Goal: Task Accomplishment & Management: Complete application form

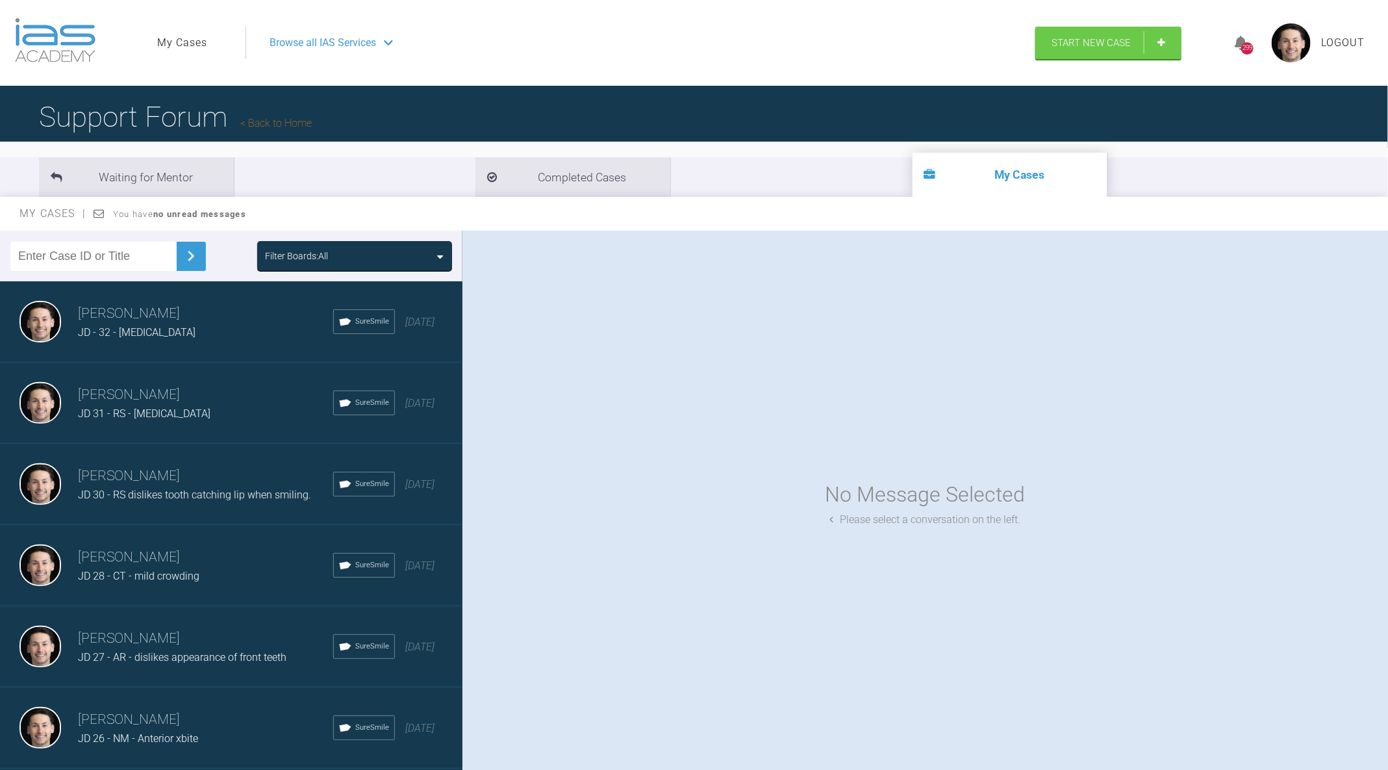
click at [218, 347] on div "Jack Dowling JD - 32 - Deep Bite SureSmile 2 months ago" at bounding box center [231, 321] width 462 height 81
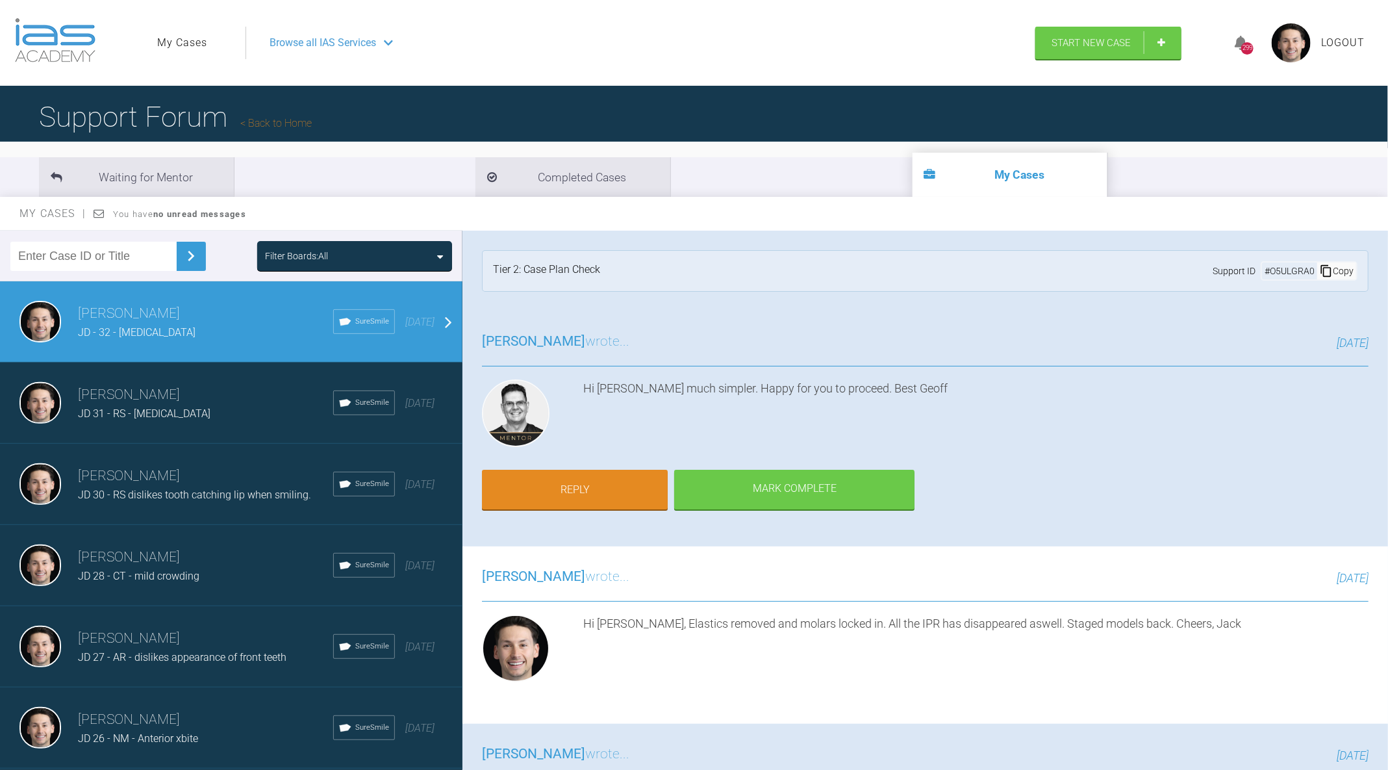
click at [216, 393] on h3 "Jack Dowling" at bounding box center [205, 395] width 255 height 22
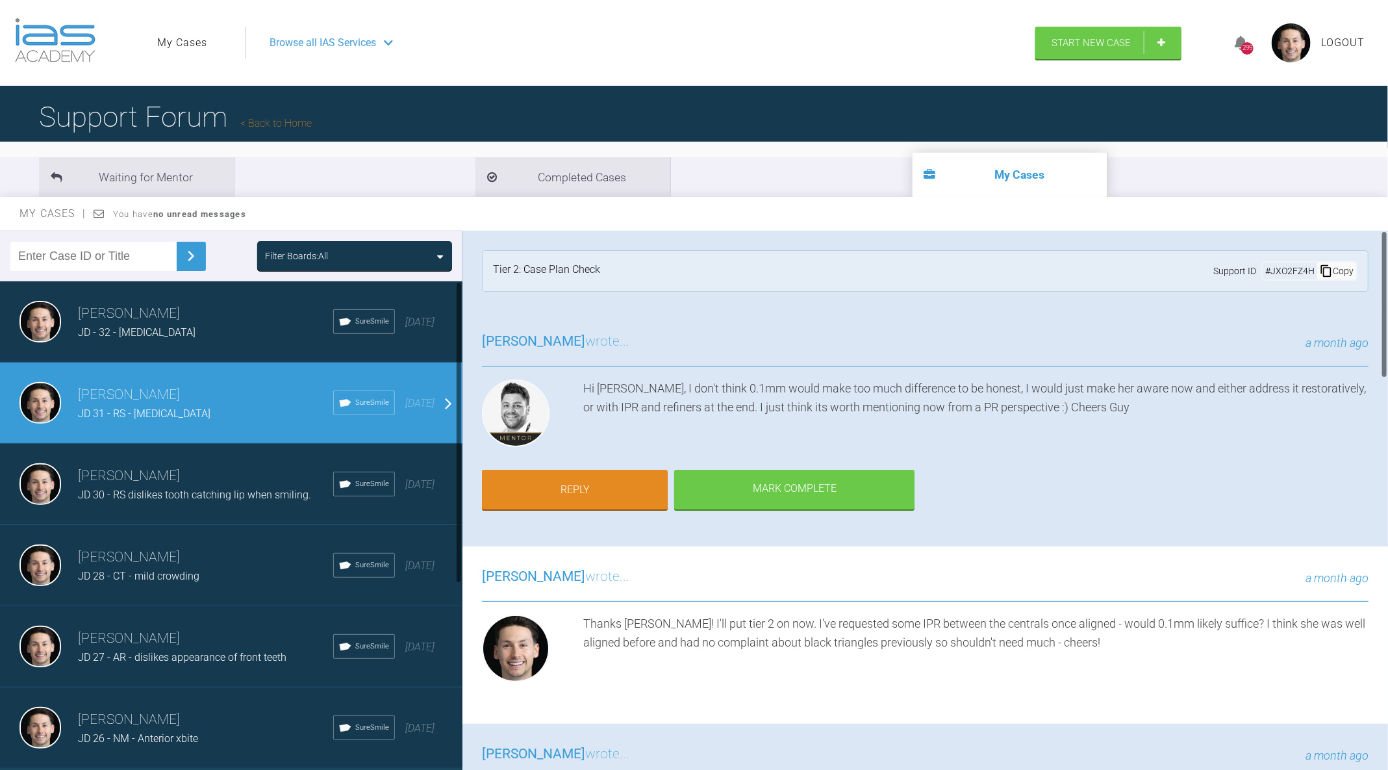
click at [230, 495] on span "JD 30 - RS dislikes tooth catching lip when smiling." at bounding box center [194, 494] width 233 height 12
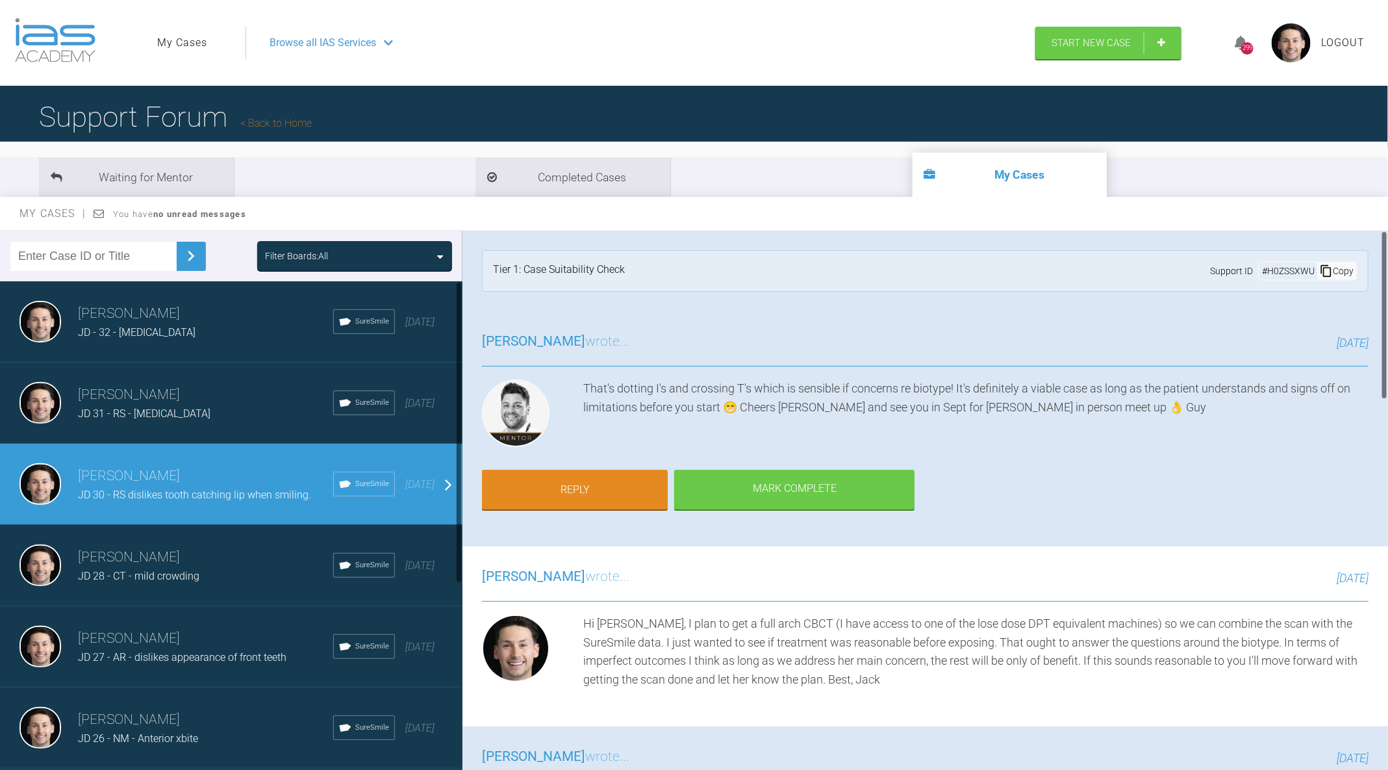
click at [203, 542] on div "Jack Dowling JD 28 - CT - mild crowding SureSmile 5 months ago" at bounding box center [231, 565] width 462 height 81
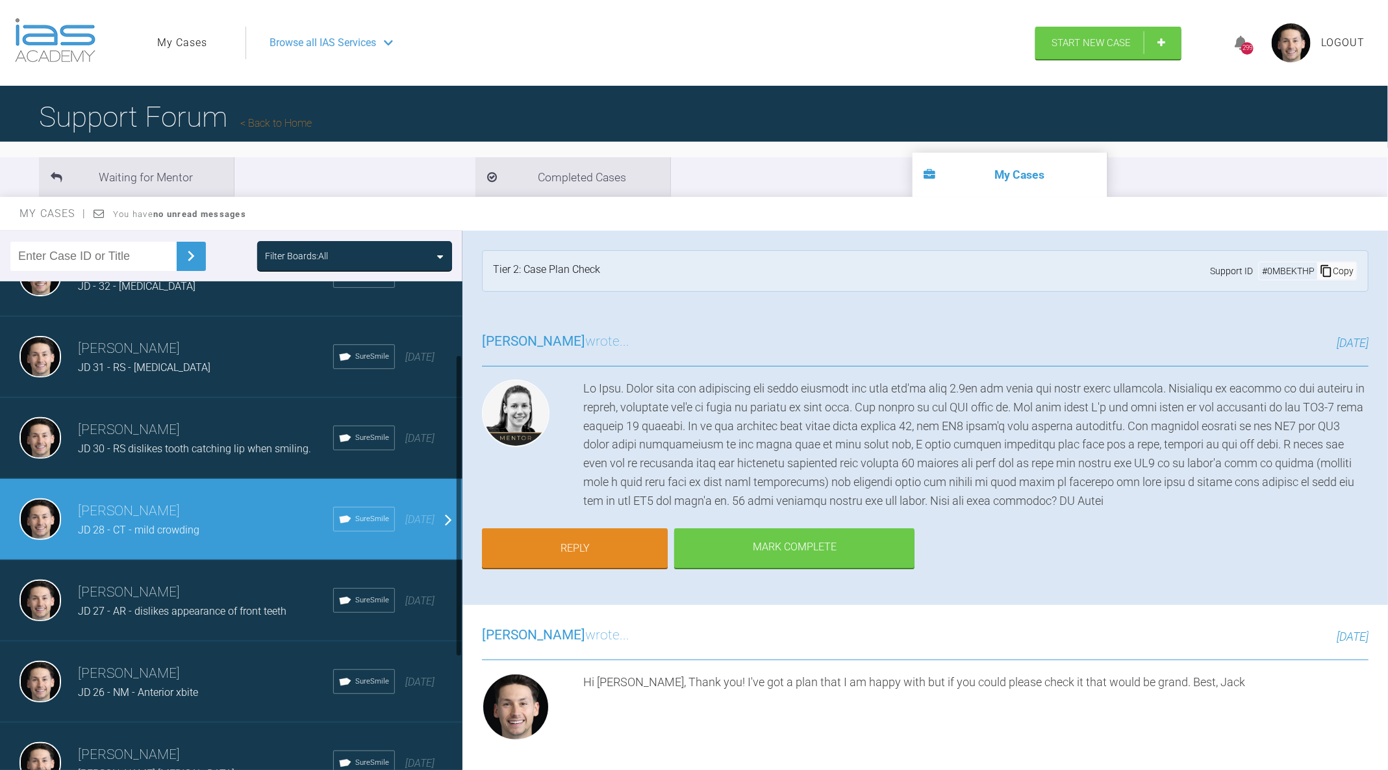
scroll to position [133, 0]
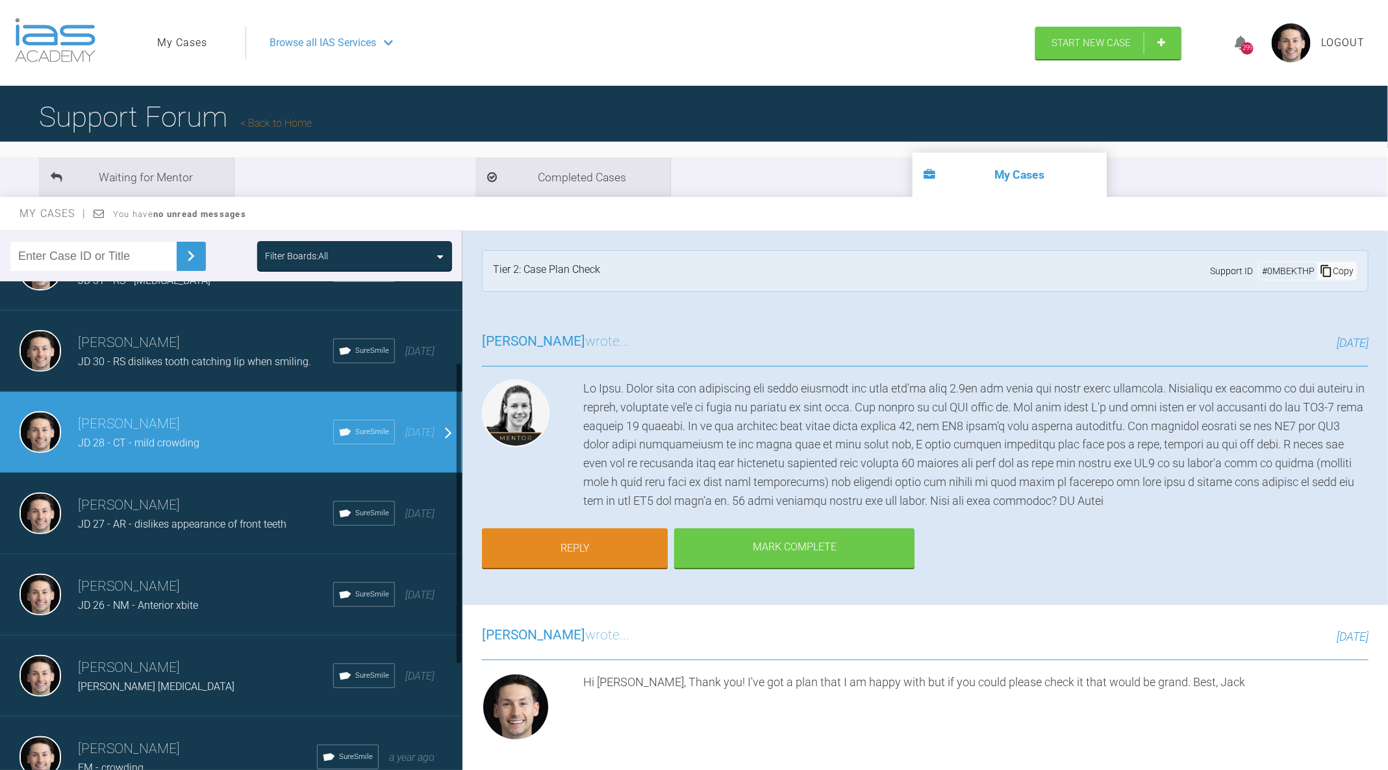
click at [202, 519] on span "JD 27 - AR - dislikes appearance of front teeth" at bounding box center [182, 524] width 208 height 12
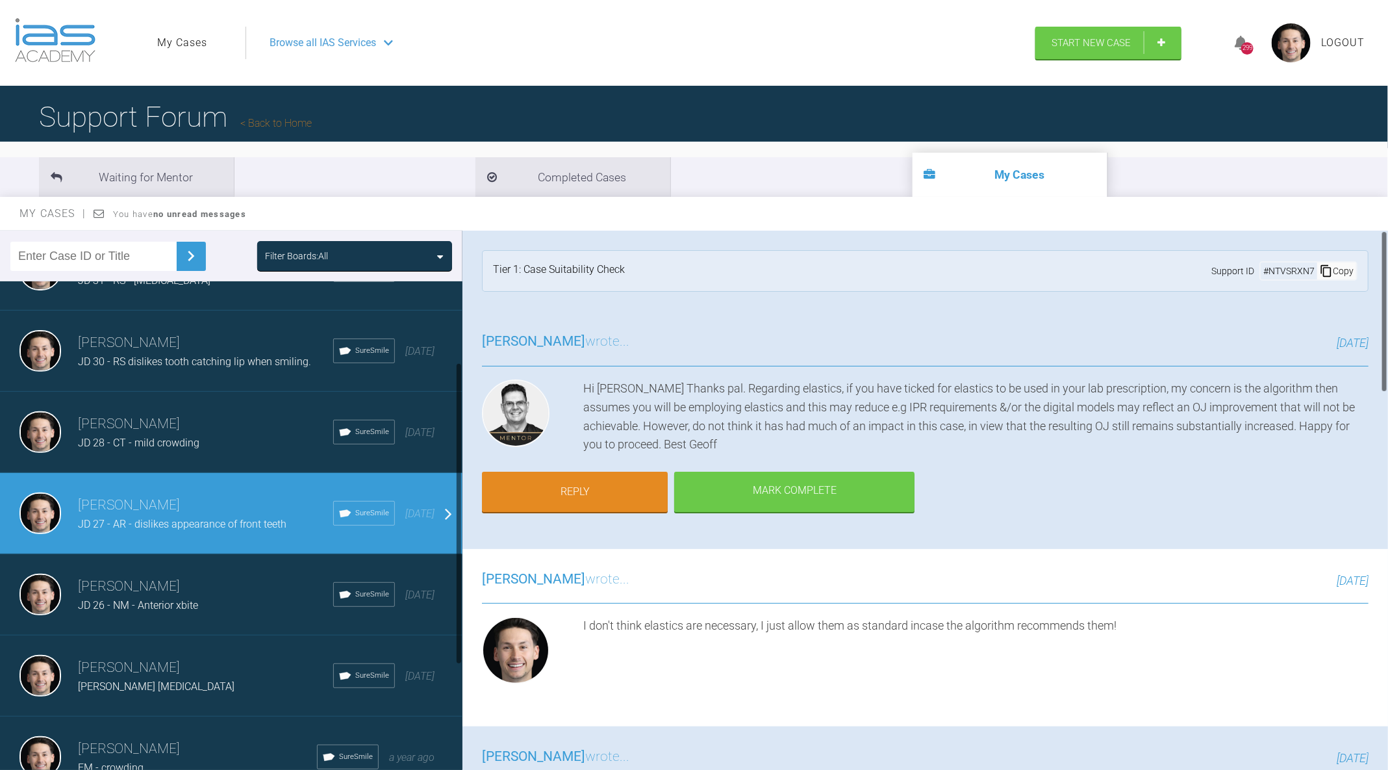
scroll to position [0, 0]
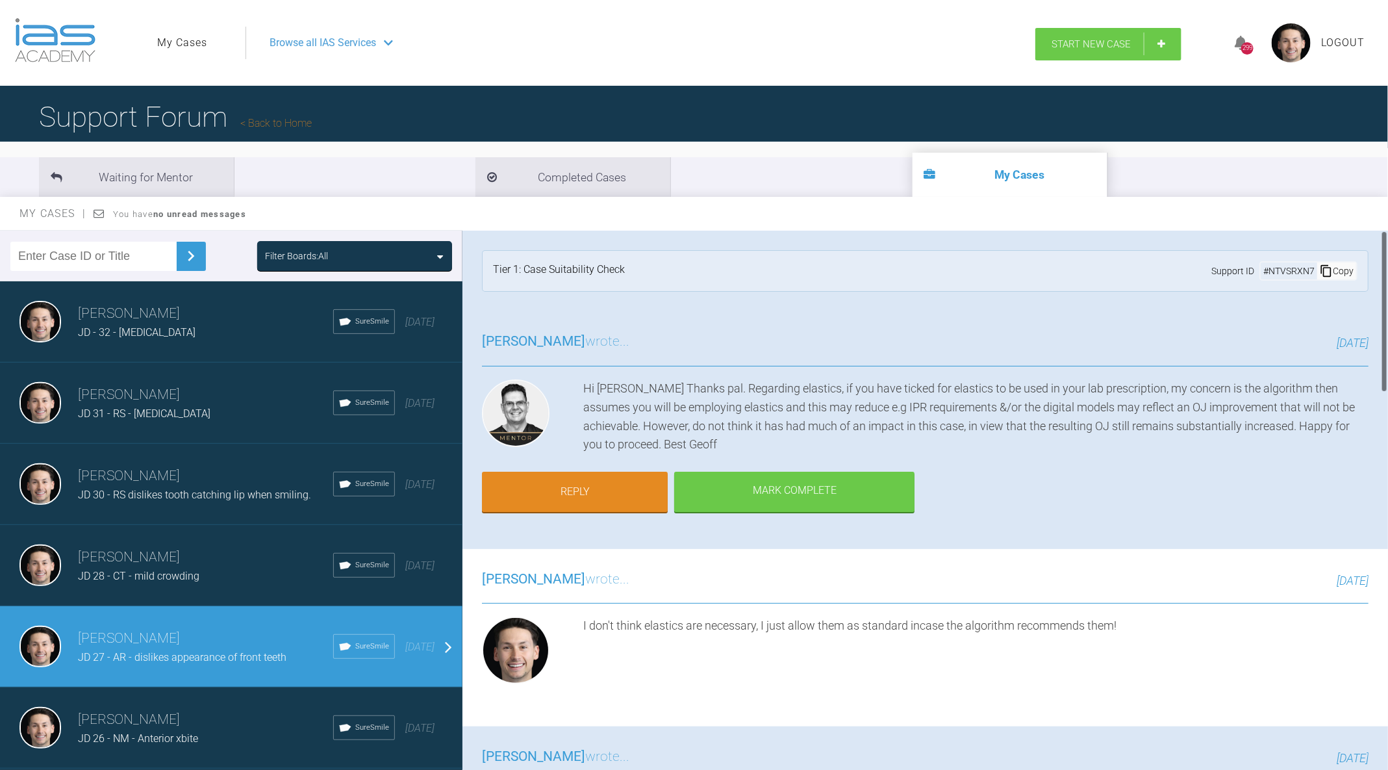
click at [1106, 34] on link "Start New Case" at bounding box center [1108, 44] width 146 height 32
